Goal: Task Accomplishment & Management: Use online tool/utility

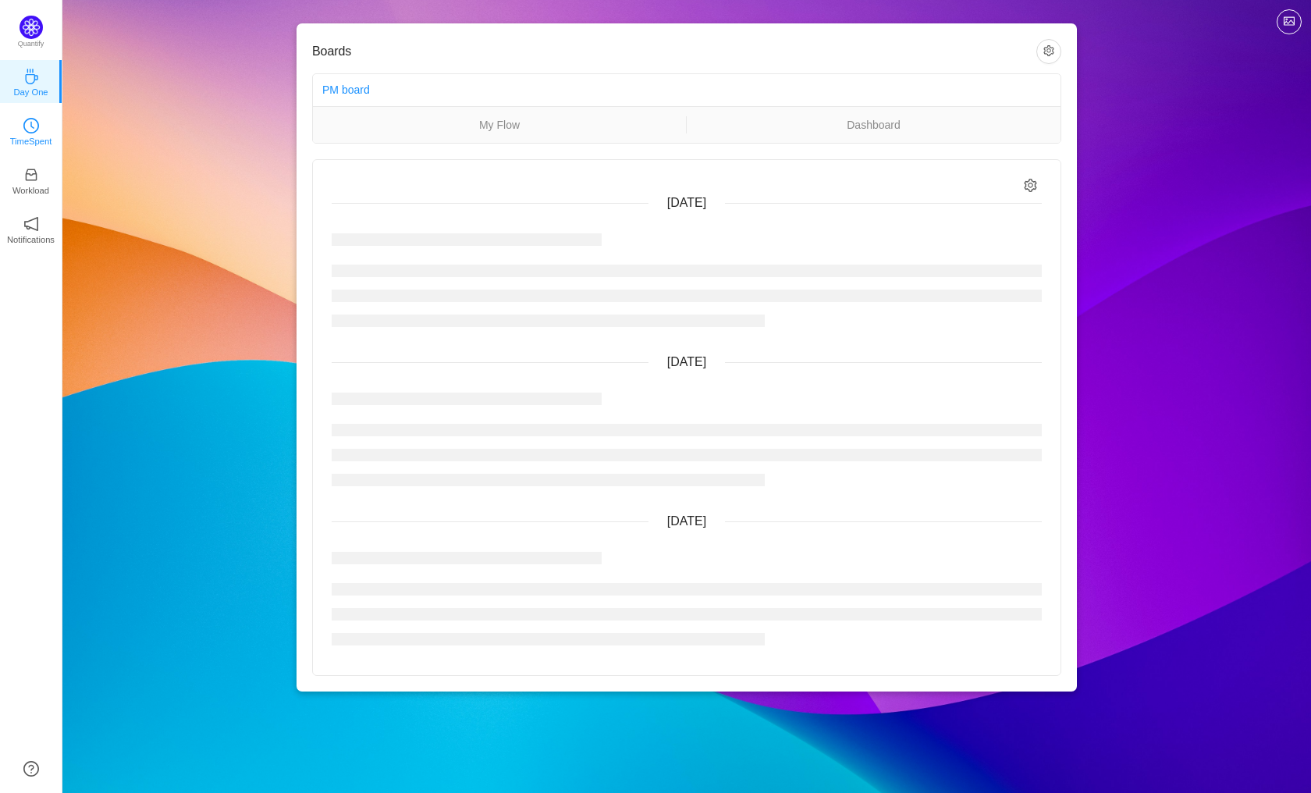
click at [31, 131] on icon "icon: clock-circle" at bounding box center [31, 126] width 16 height 16
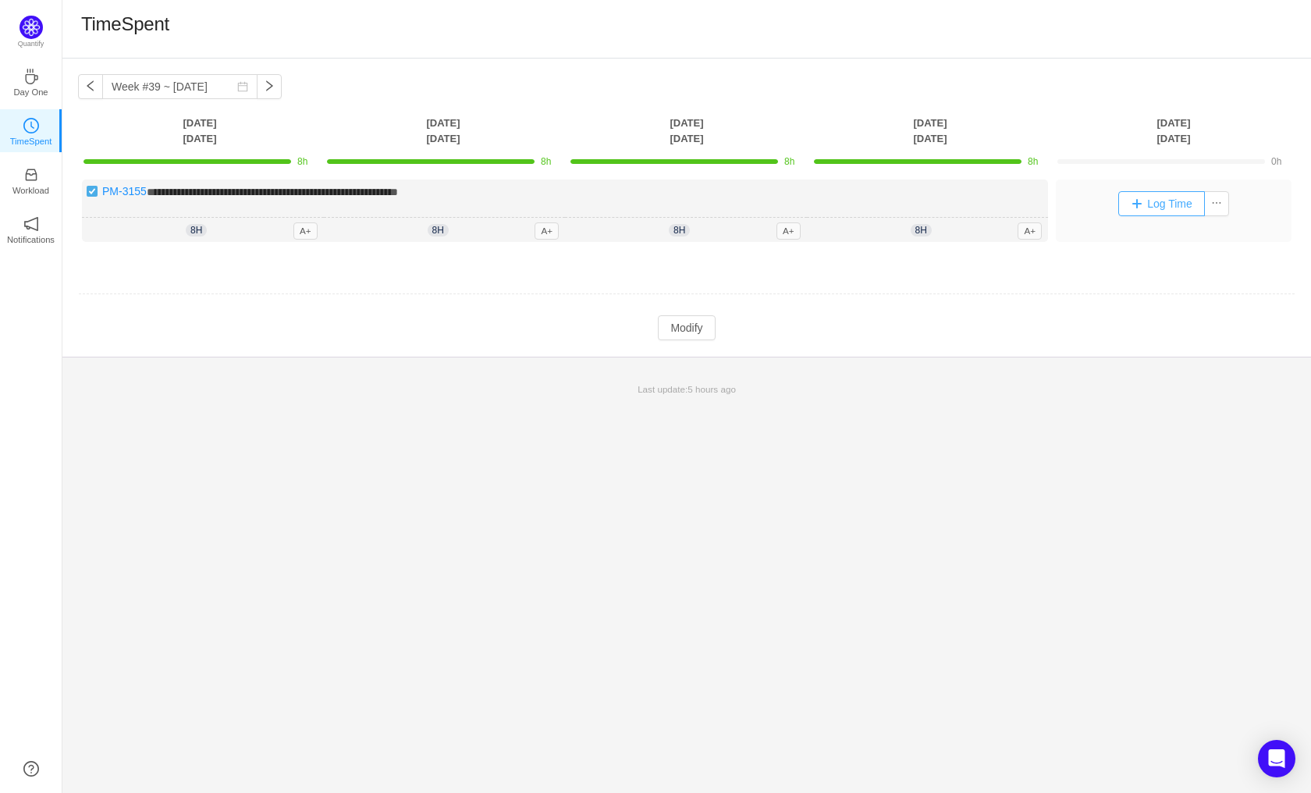
click at [1162, 206] on button "Log Time" at bounding box center [1161, 203] width 87 height 25
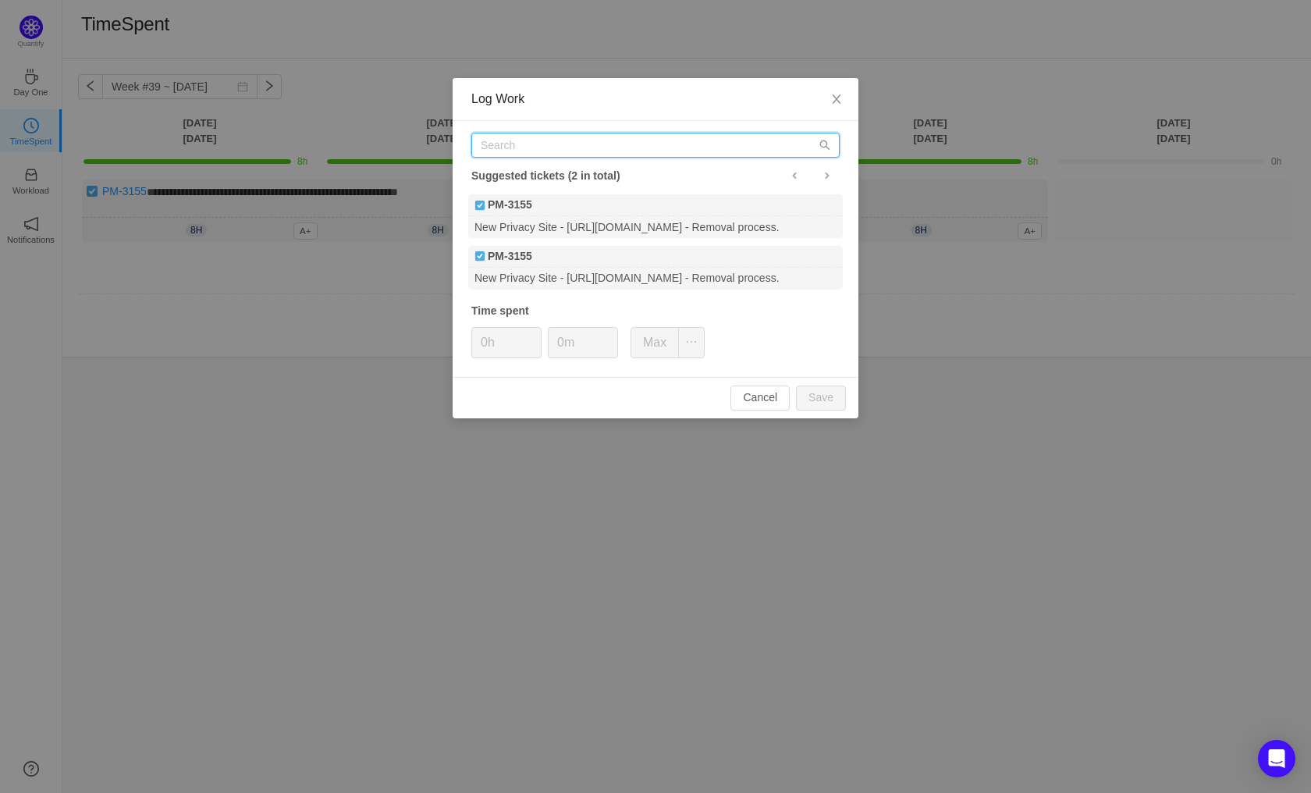
click at [579, 147] on input "text" at bounding box center [655, 145] width 368 height 25
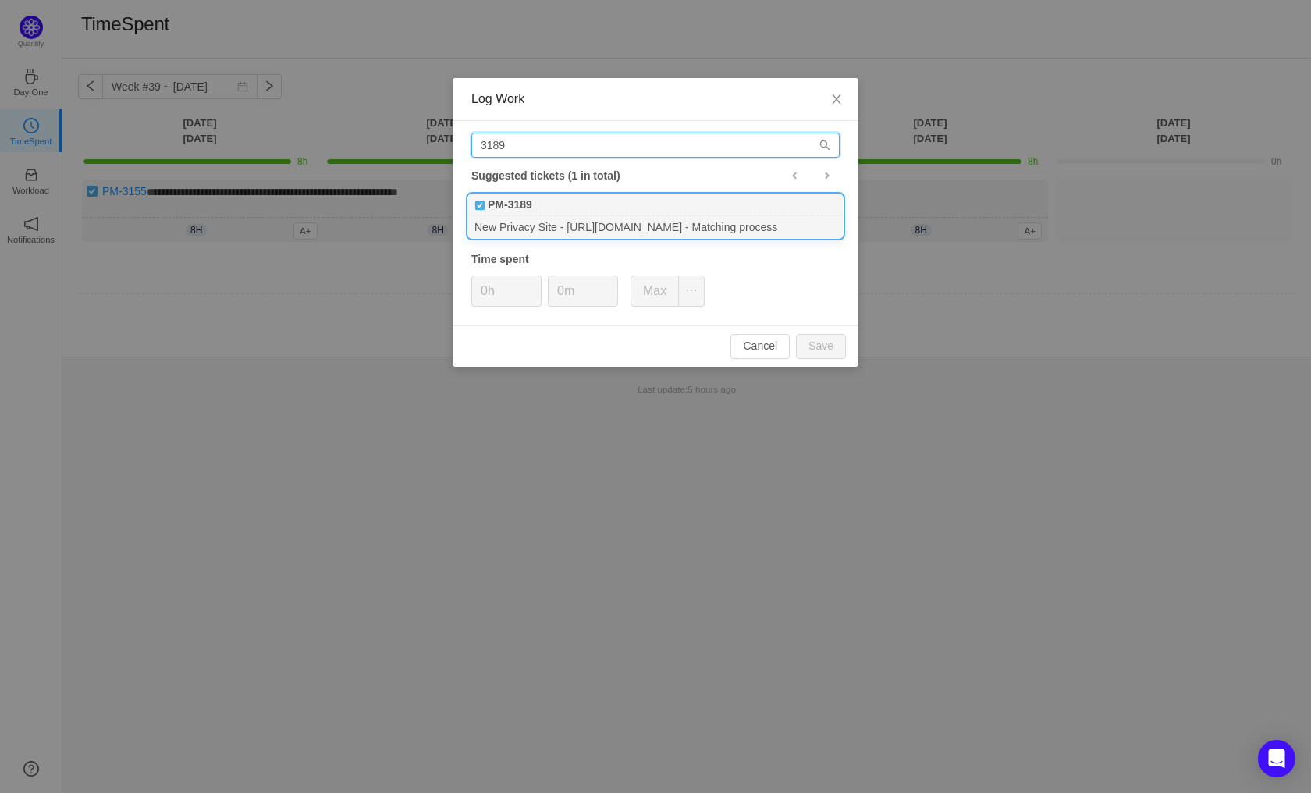
type input "3189"
click at [576, 217] on div "3189 Suggested tickets (1 in total) PM-3189 New Privacy Site - [URL][DOMAIN_NAM…" at bounding box center [656, 223] width 406 height 204
click at [552, 206] on div "PM-3189" at bounding box center [655, 205] width 375 height 22
click at [826, 339] on button "Save" at bounding box center [821, 346] width 50 height 25
type input "0h"
